Goal: Task Accomplishment & Management: Manage account settings

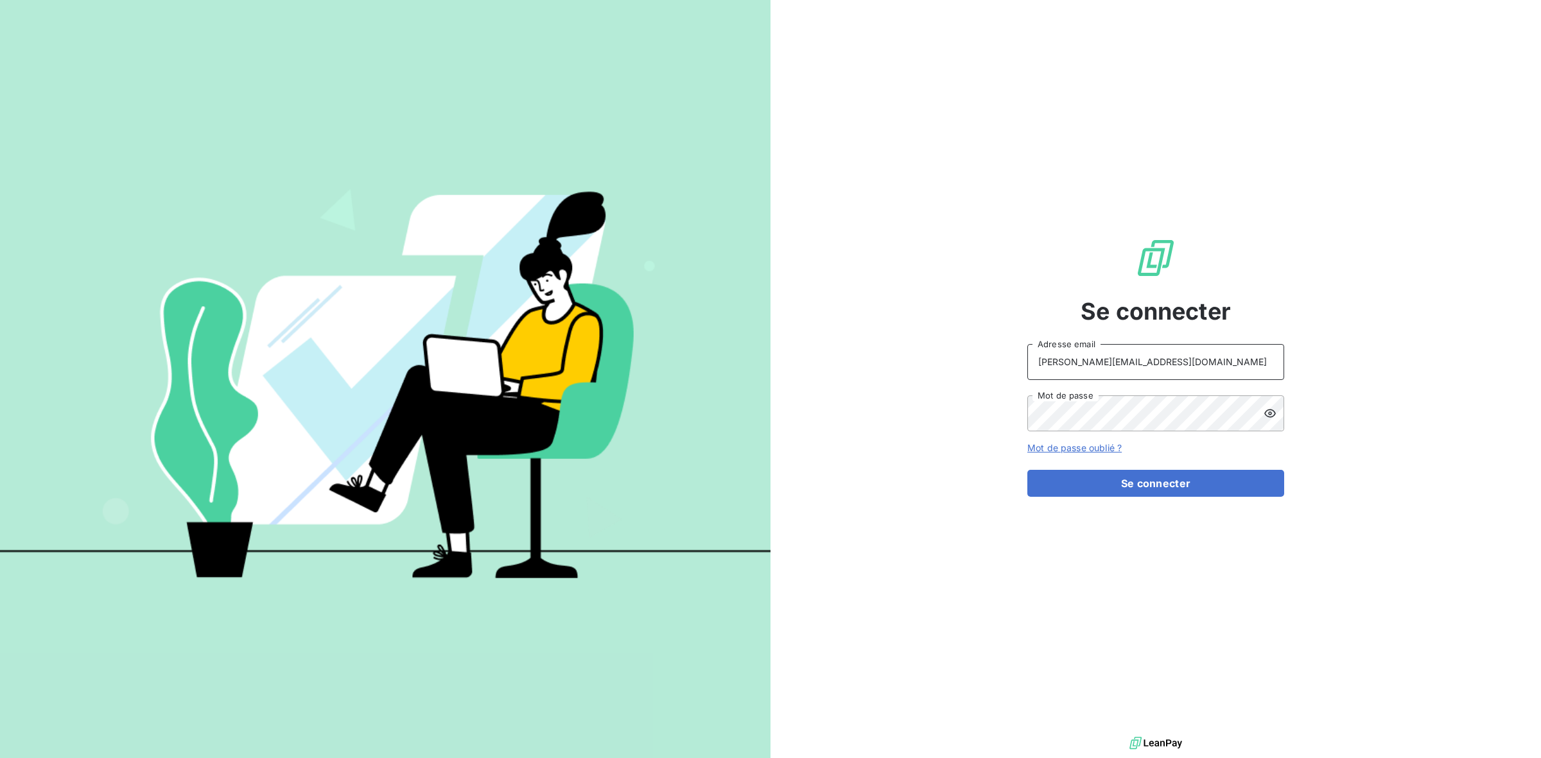
drag, startPoint x: 1111, startPoint y: 355, endPoint x: 986, endPoint y: 344, distance: 126.3
click at [986, 344] on div "Se connecter [PERSON_NAME][EMAIL_ADDRESS][DOMAIN_NAME] Adresse email Mot de pas…" at bounding box center [1155, 367] width 770 height 734
type input "r"
click at [1027, 470] on button "Se connecter" at bounding box center [1155, 483] width 257 height 27
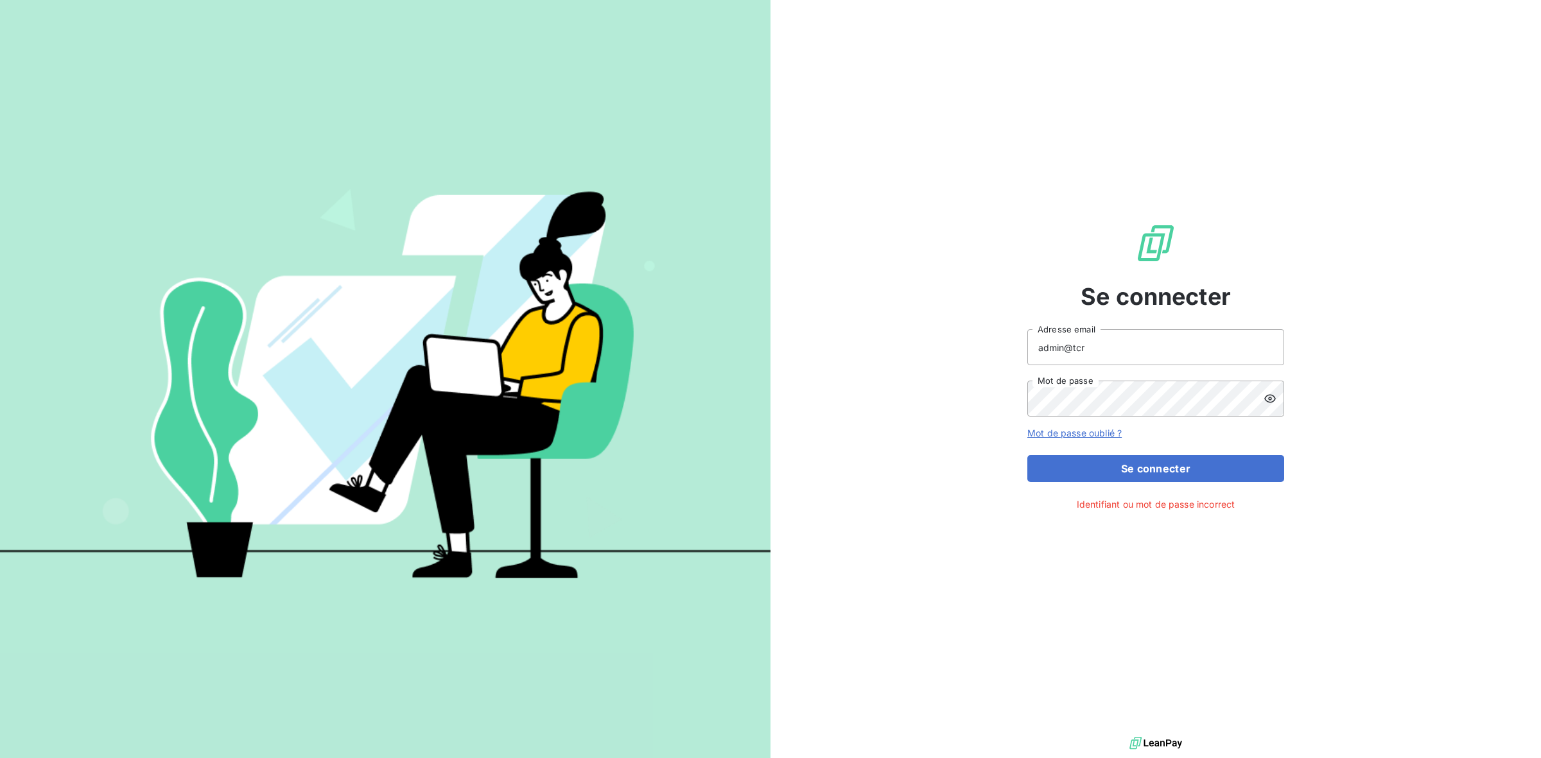
click at [1264, 400] on icon at bounding box center [1270, 398] width 13 height 13
click at [1002, 488] on div "Se connecter admin@tcr Adresse email Mot de passe Mot de passe oublié ? Se conn…" at bounding box center [1155, 367] width 770 height 734
click at [1056, 478] on button "Se connecter" at bounding box center [1155, 468] width 257 height 27
click at [1083, 464] on button "Se connecter" at bounding box center [1155, 468] width 257 height 27
click at [1095, 350] on input "admin@tcr" at bounding box center [1155, 347] width 257 height 36
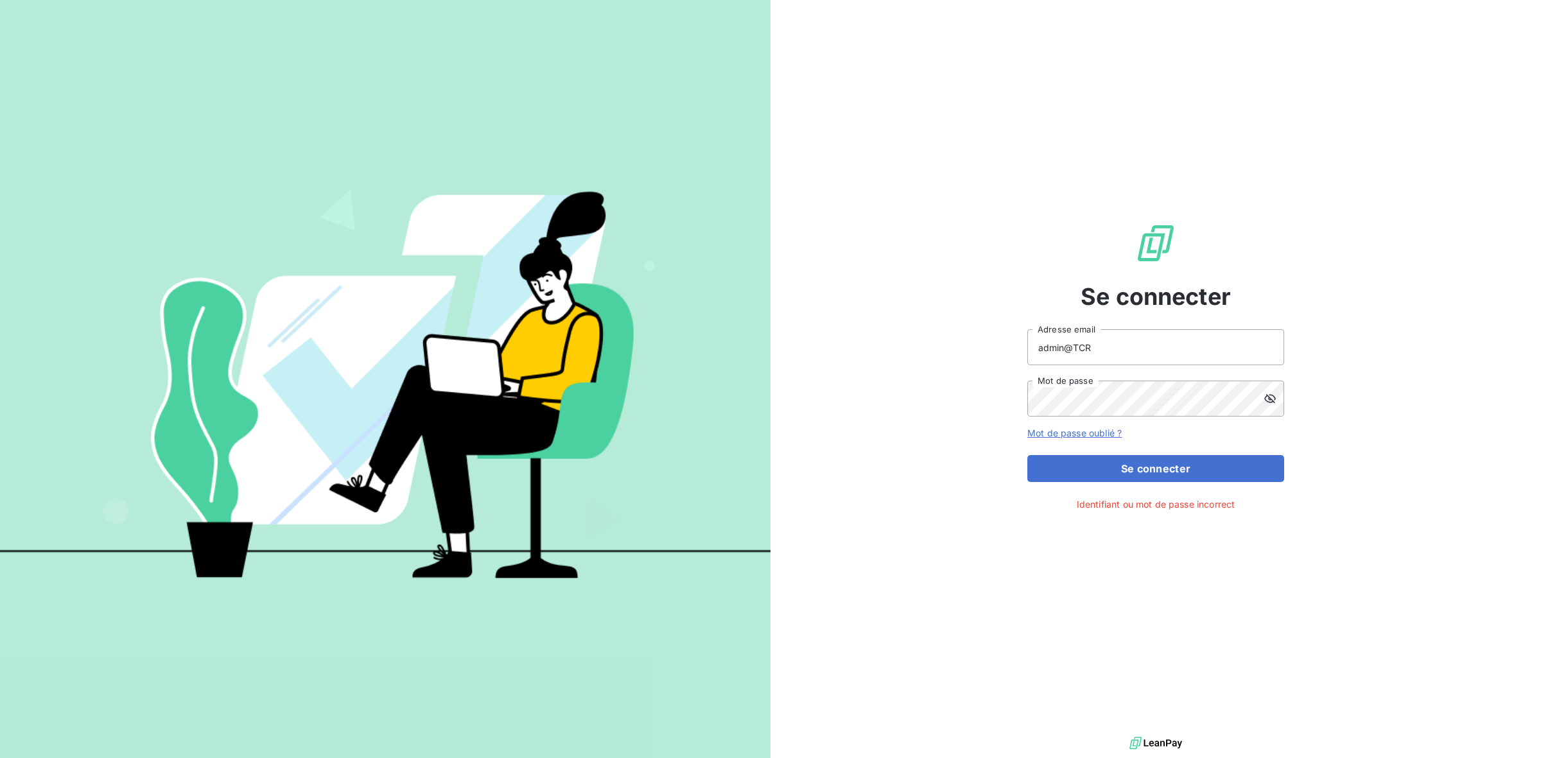
click at [933, 397] on div "Se connecter admin@TCR Adresse email Mot de passe Mot de passe oublié ? Se conn…" at bounding box center [1155, 367] width 770 height 734
click at [1099, 473] on button "Se connecter" at bounding box center [1155, 468] width 257 height 27
click at [1090, 469] on button "Se connecter" at bounding box center [1155, 468] width 257 height 27
drag, startPoint x: 1111, startPoint y: 357, endPoint x: 1072, endPoint y: 351, distance: 39.1
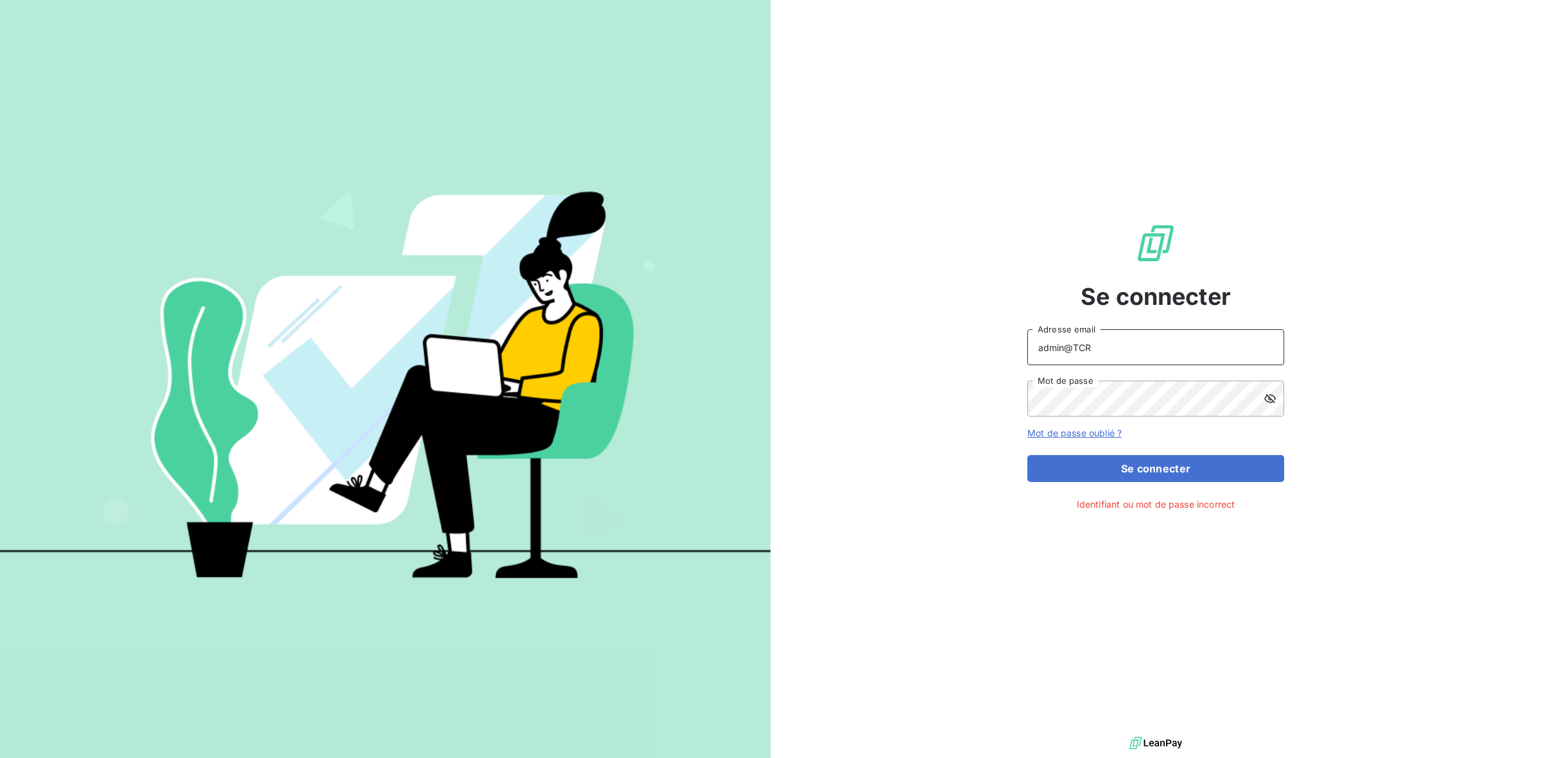
click at [1072, 351] on input "admin@TCR" at bounding box center [1155, 347] width 257 height 36
click at [976, 448] on div "Se connecter admin@tcr Adresse email Mot de passe Mot de passe oublié ? Se conn…" at bounding box center [1155, 367] width 770 height 734
click at [1089, 466] on button "Se connecter" at bounding box center [1155, 468] width 257 height 27
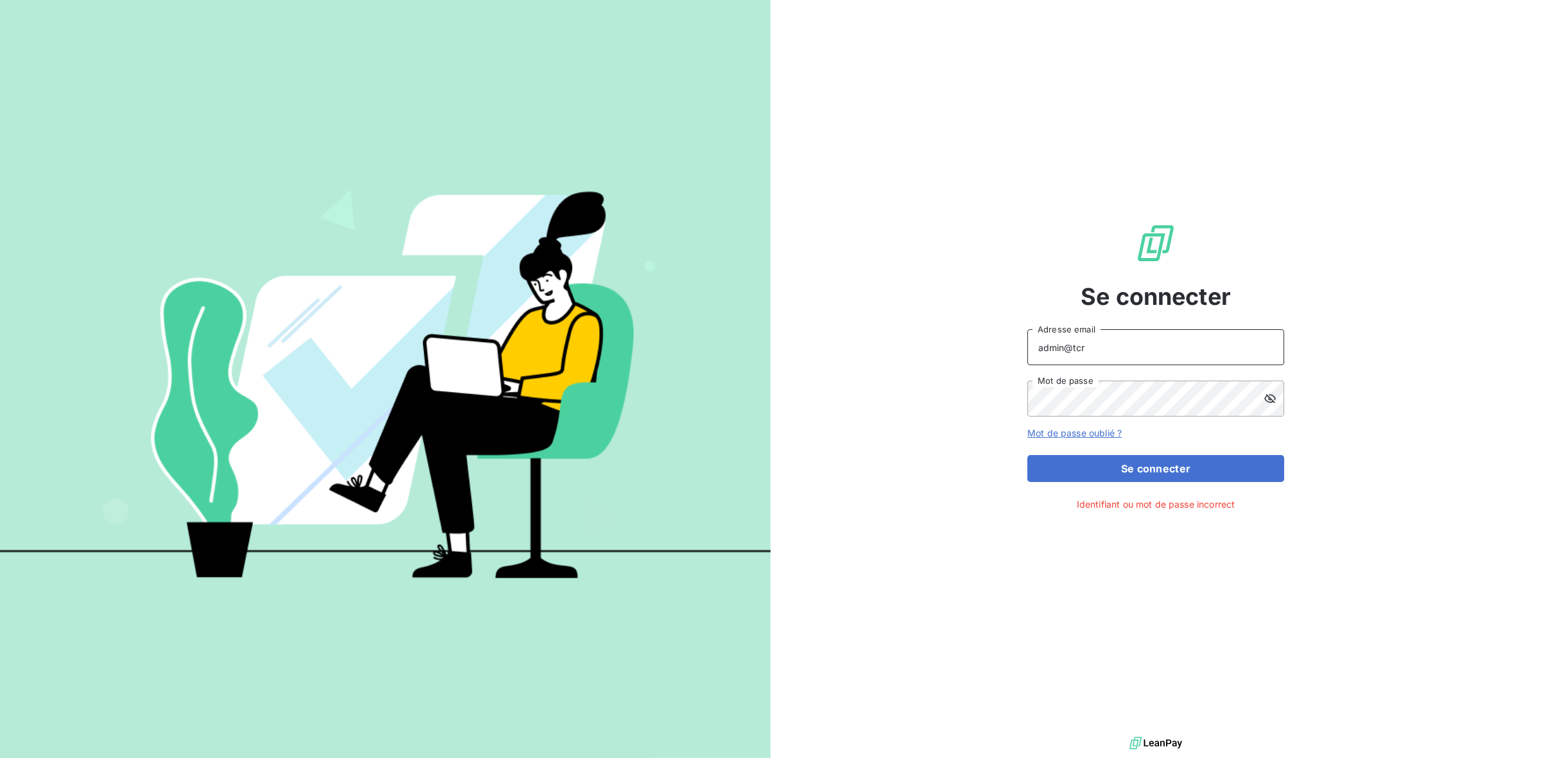
click at [1101, 347] on input "admin@tcr" at bounding box center [1155, 347] width 257 height 36
type input "admin@TCR"
drag, startPoint x: 919, startPoint y: 440, endPoint x: 944, endPoint y: 435, distance: 26.2
click at [919, 440] on div "Se connecter admin@TCR Adresse email Mot de passe Mot de passe oublié ? Se conn…" at bounding box center [1155, 367] width 770 height 734
click at [1085, 463] on button "Se connecter" at bounding box center [1155, 468] width 257 height 27
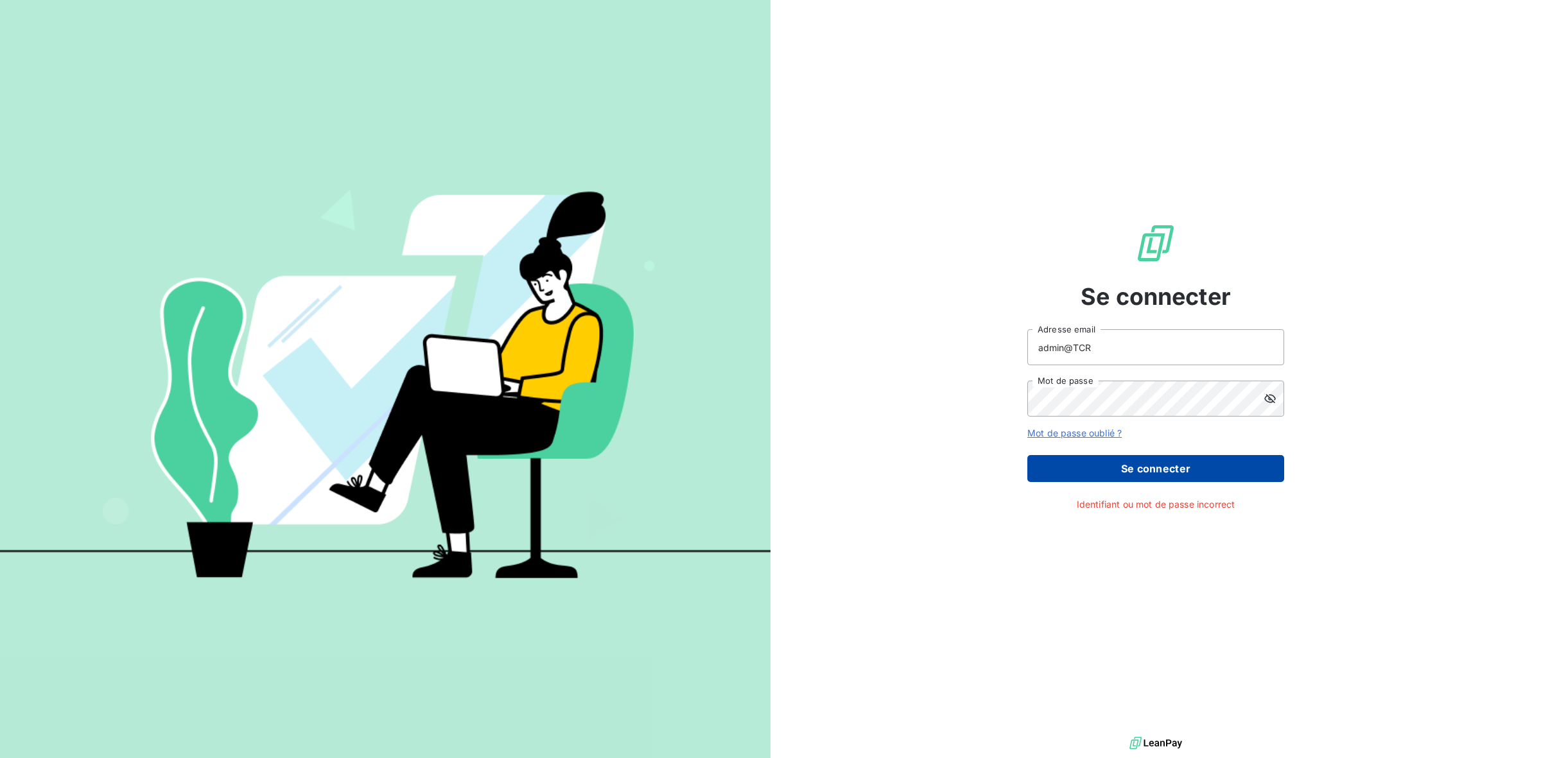
click at [1085, 463] on button "Se connecter" at bounding box center [1155, 468] width 257 height 27
